Goal: Information Seeking & Learning: Learn about a topic

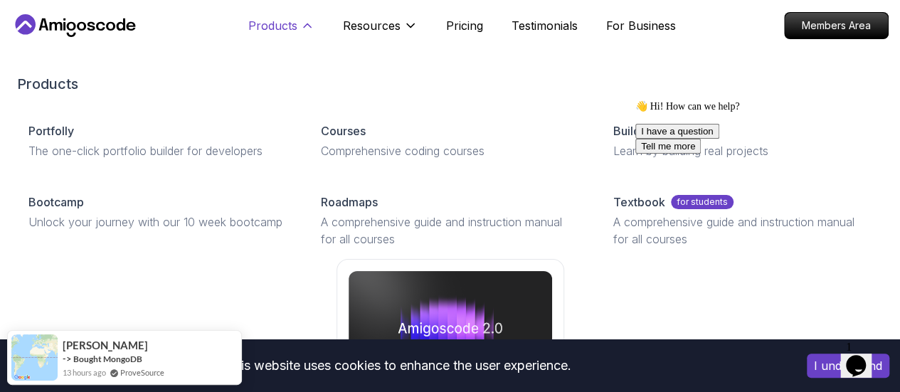
click at [309, 26] on icon at bounding box center [307, 26] width 7 height 4
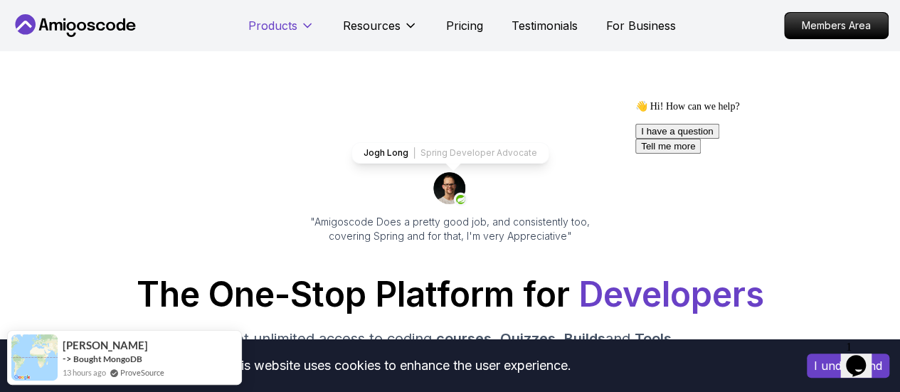
click at [309, 26] on icon at bounding box center [307, 25] width 14 height 14
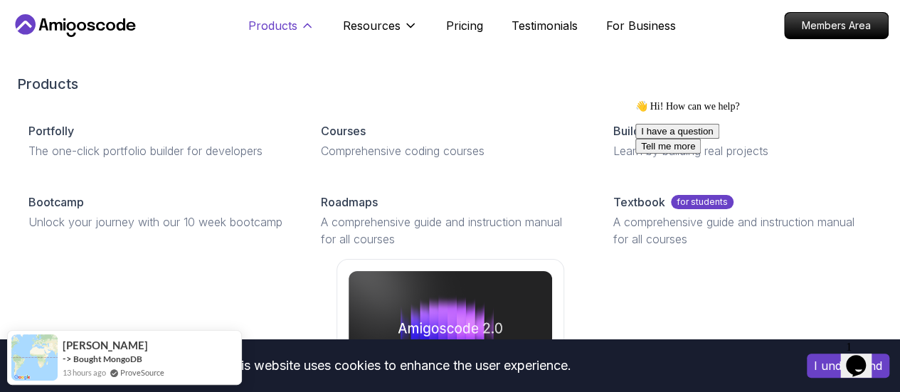
click at [309, 26] on icon at bounding box center [307, 26] width 7 height 4
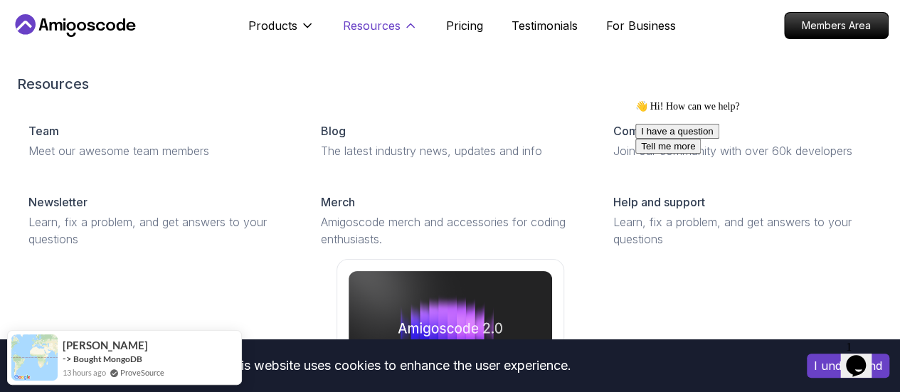
click at [358, 25] on p "Resources" at bounding box center [372, 25] width 58 height 17
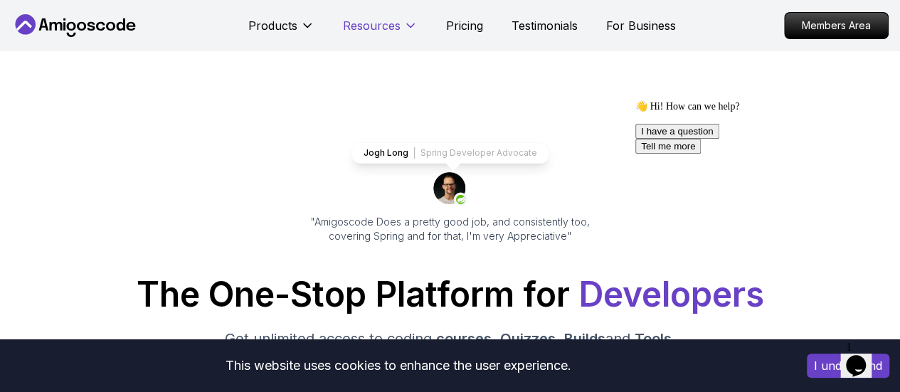
click at [358, 25] on p "Resources" at bounding box center [372, 25] width 58 height 17
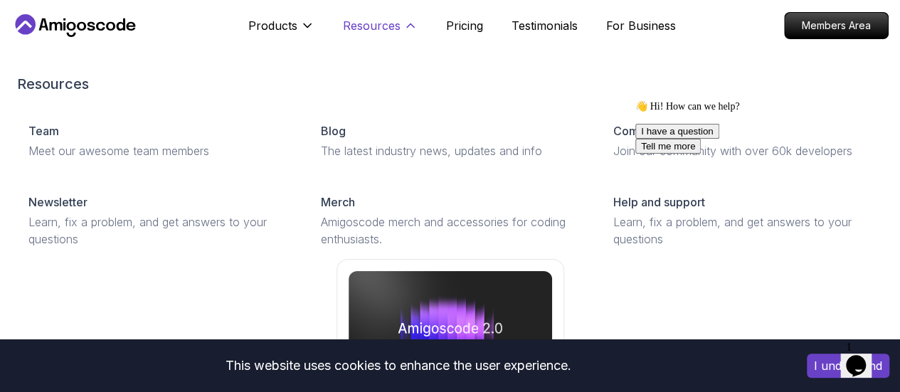
click at [358, 25] on p "Resources" at bounding box center [372, 25] width 58 height 17
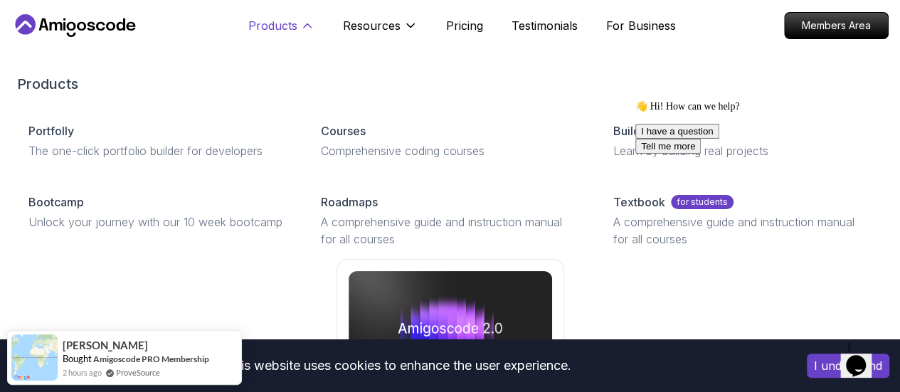
click at [284, 21] on p "Products" at bounding box center [272, 25] width 49 height 17
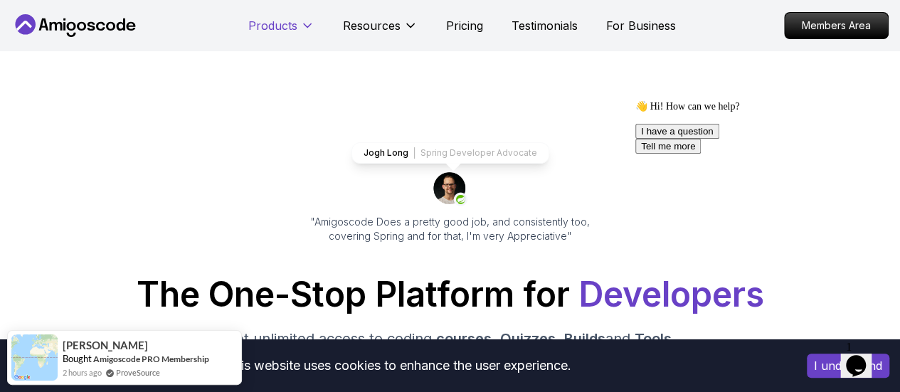
click at [284, 21] on p "Products" at bounding box center [272, 25] width 49 height 17
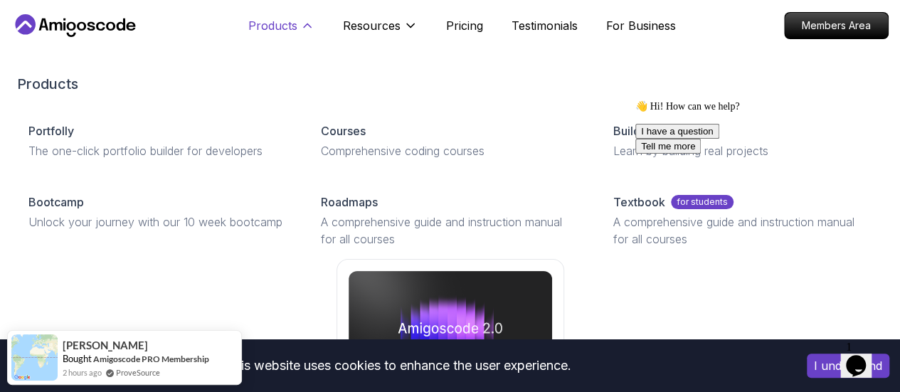
click at [280, 34] on button "Products" at bounding box center [281, 31] width 66 height 28
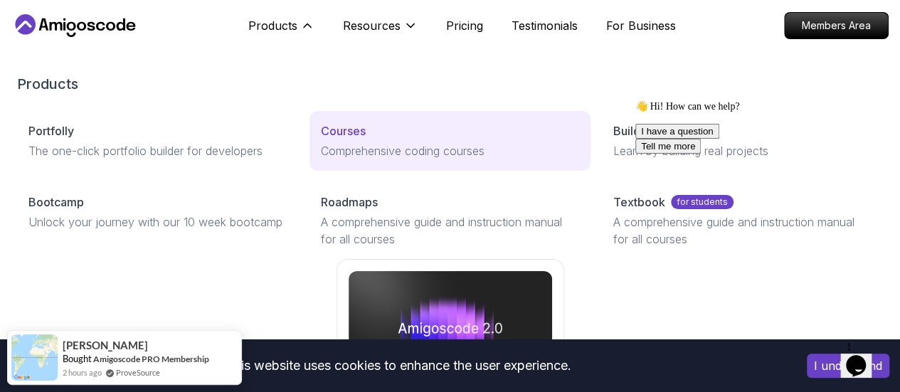
click at [321, 159] on p "Comprehensive coding courses" at bounding box center [450, 150] width 258 height 17
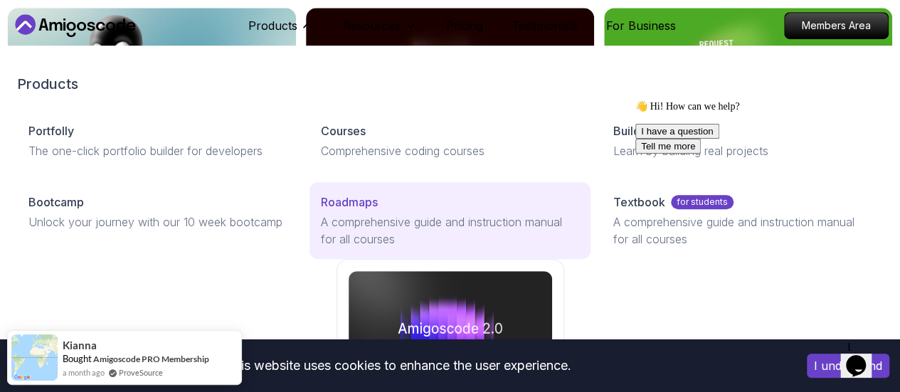
click at [321, 247] on p "A comprehensive guide and instruction manual for all courses" at bounding box center [450, 230] width 258 height 34
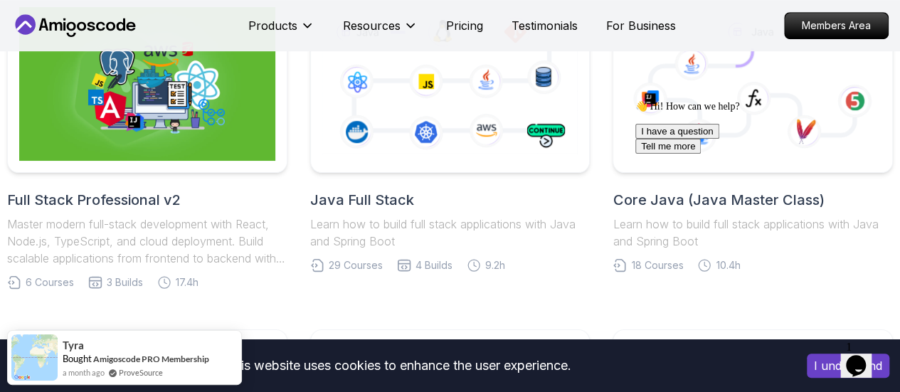
scroll to position [397, 0]
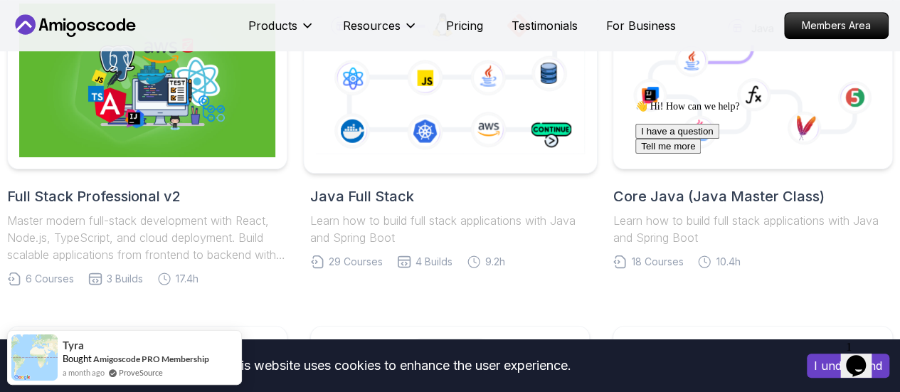
click at [390, 109] on icon at bounding box center [449, 80] width 274 height 153
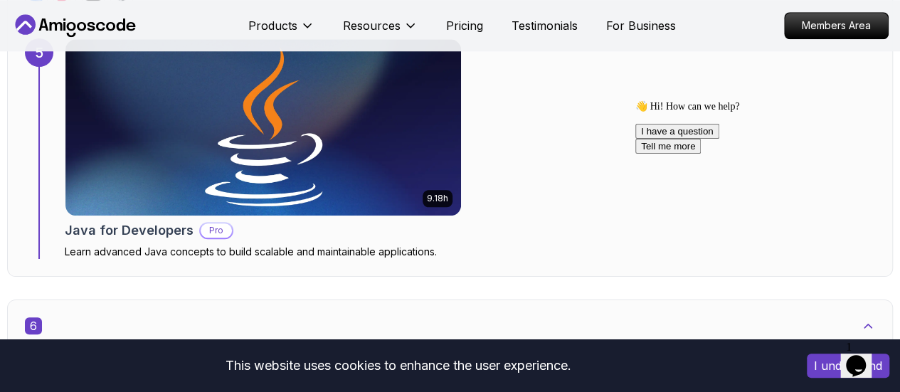
scroll to position [3324, 0]
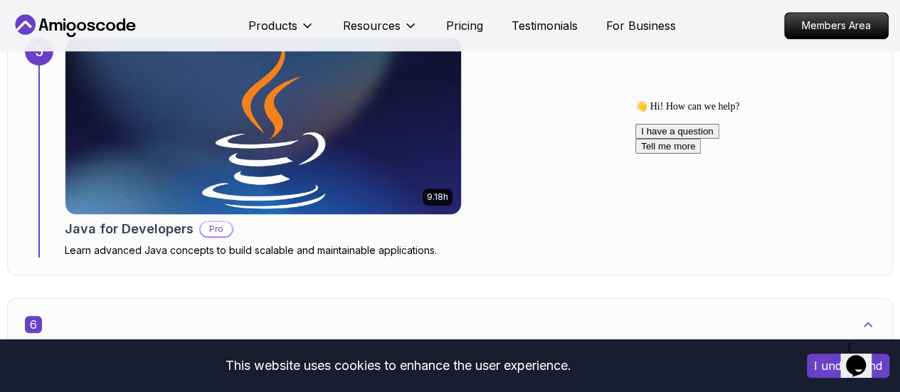
click at [299, 134] on img at bounding box center [262, 125] width 415 height 185
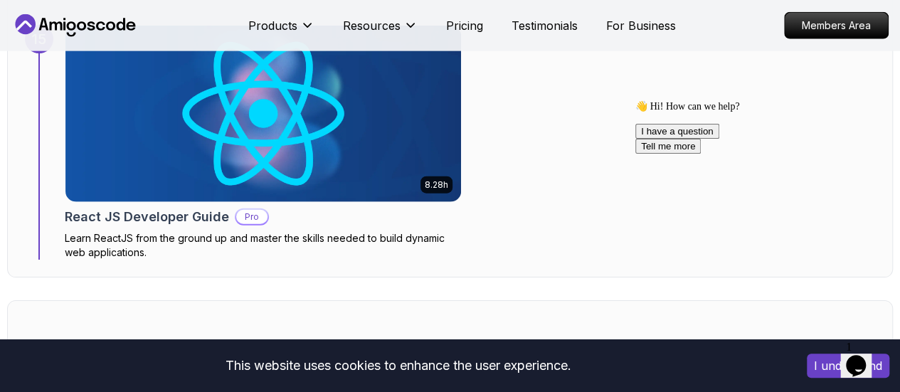
scroll to position [9298, 0]
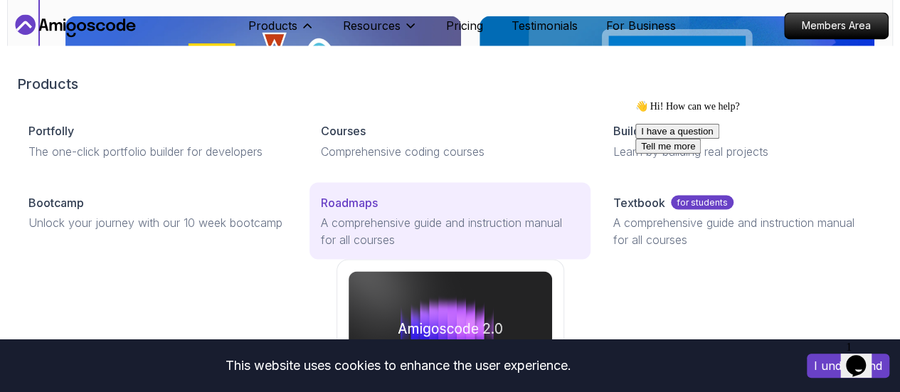
click at [334, 247] on p "A comprehensive guide and instruction manual for all courses" at bounding box center [450, 230] width 258 height 34
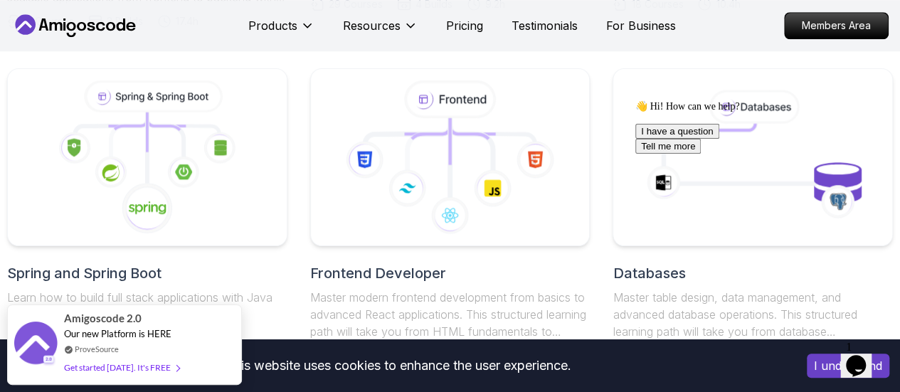
scroll to position [702, 0]
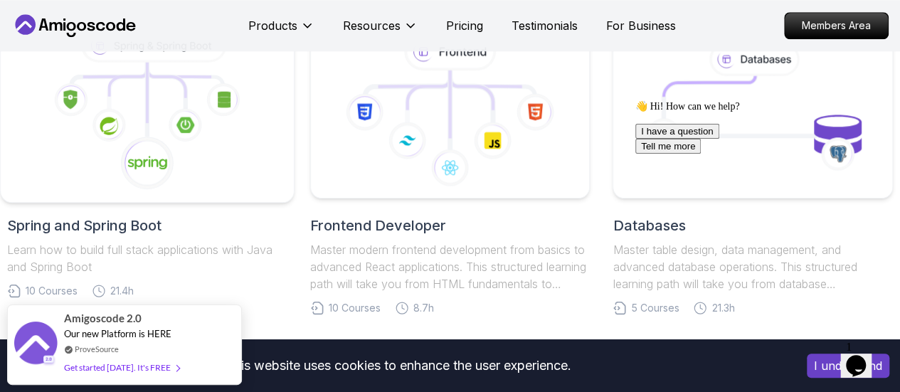
click at [193, 139] on icon at bounding box center [185, 124] width 33 height 33
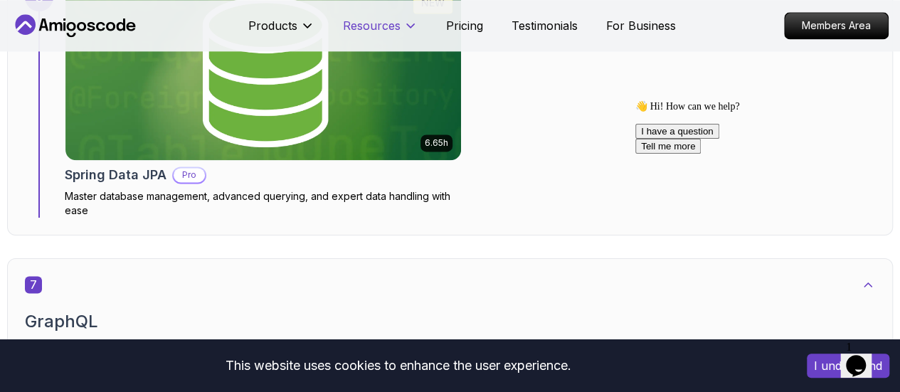
scroll to position [3661, 0]
